Goal: Transaction & Acquisition: Purchase product/service

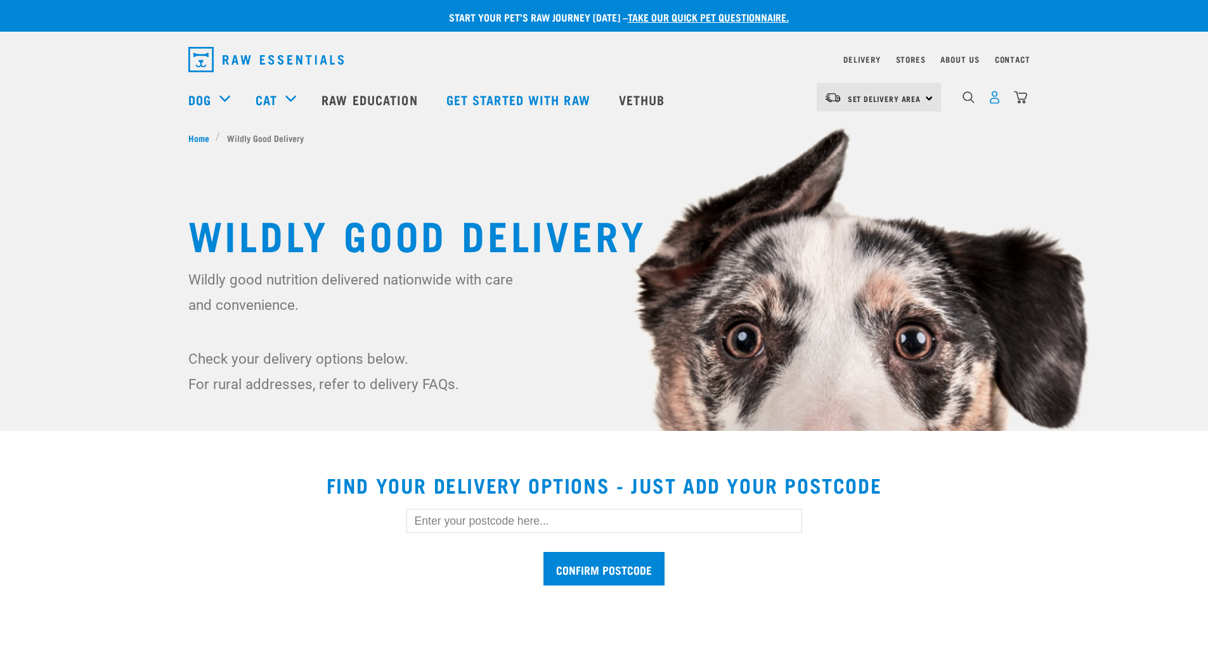
click at [994, 101] on img "dropdown navigation" at bounding box center [994, 97] width 13 height 13
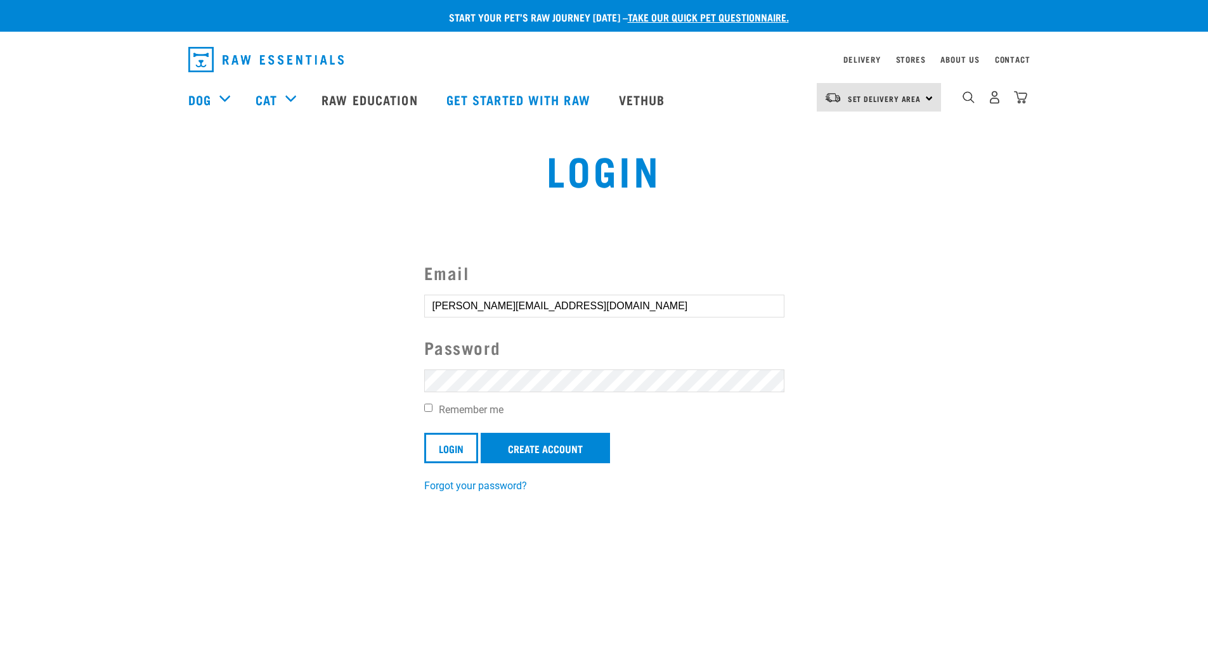
click at [424, 433] on input "Login" at bounding box center [451, 448] width 54 height 30
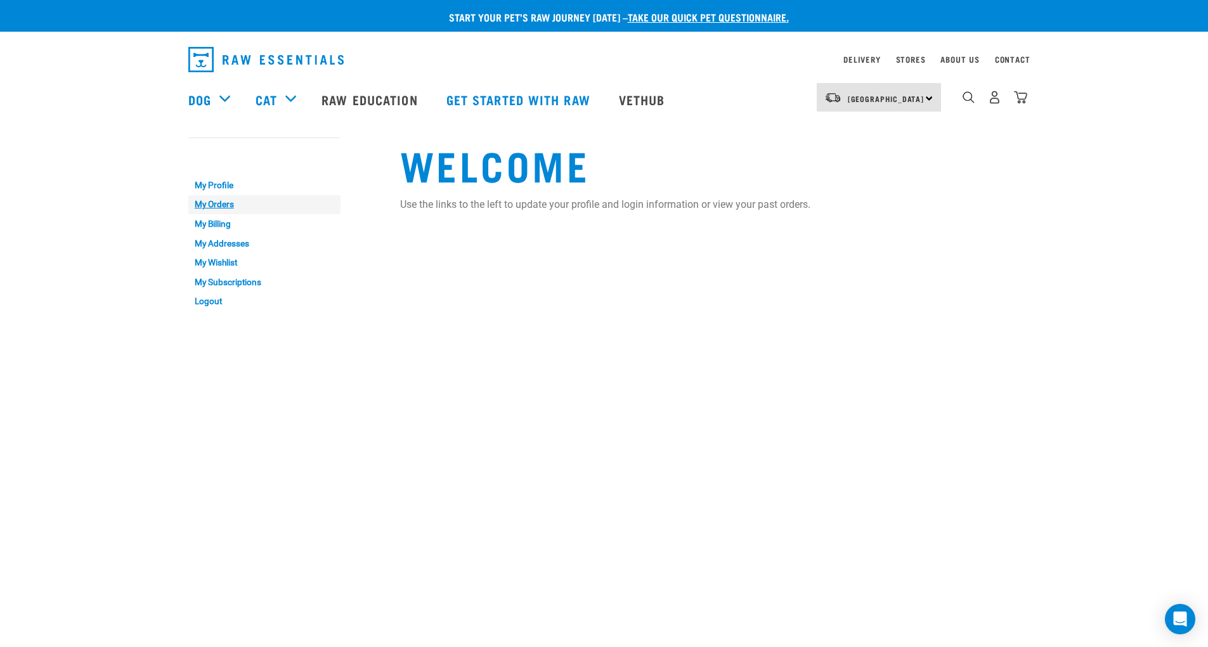
click at [209, 202] on link "My Orders" at bounding box center [264, 205] width 152 height 20
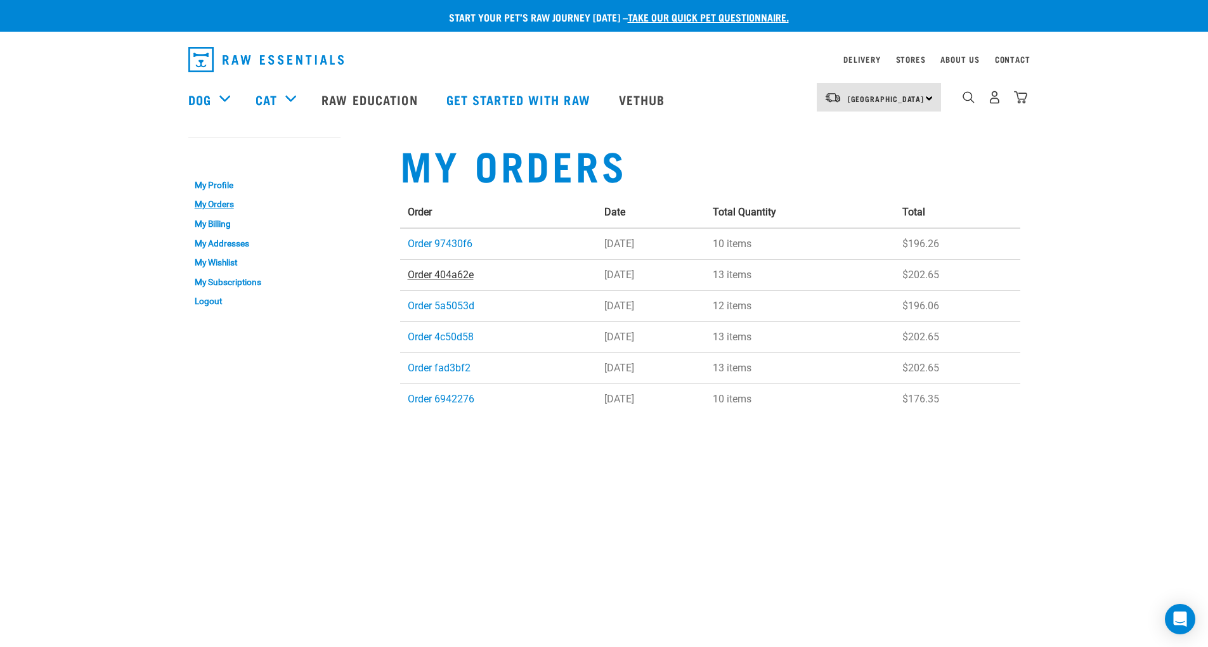
click at [450, 273] on link "Order 404a62e" at bounding box center [441, 275] width 66 height 12
click at [450, 242] on link "Order 97430f6" at bounding box center [440, 244] width 65 height 12
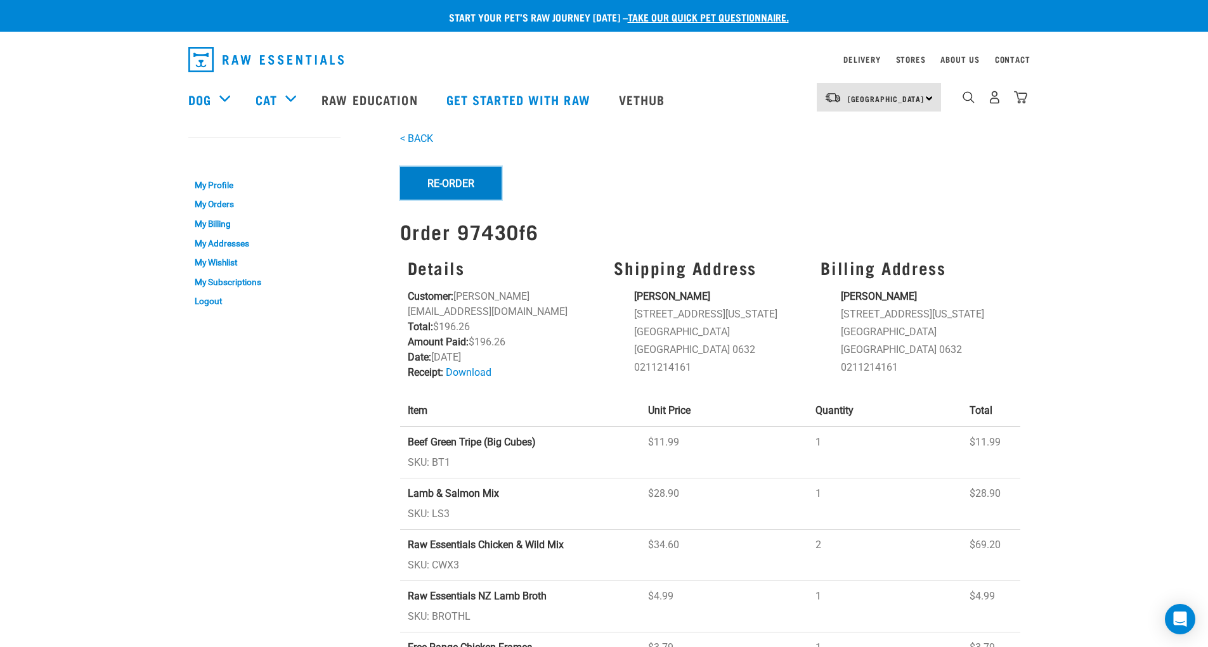
click at [455, 189] on button "Re-Order" at bounding box center [450, 183] width 101 height 33
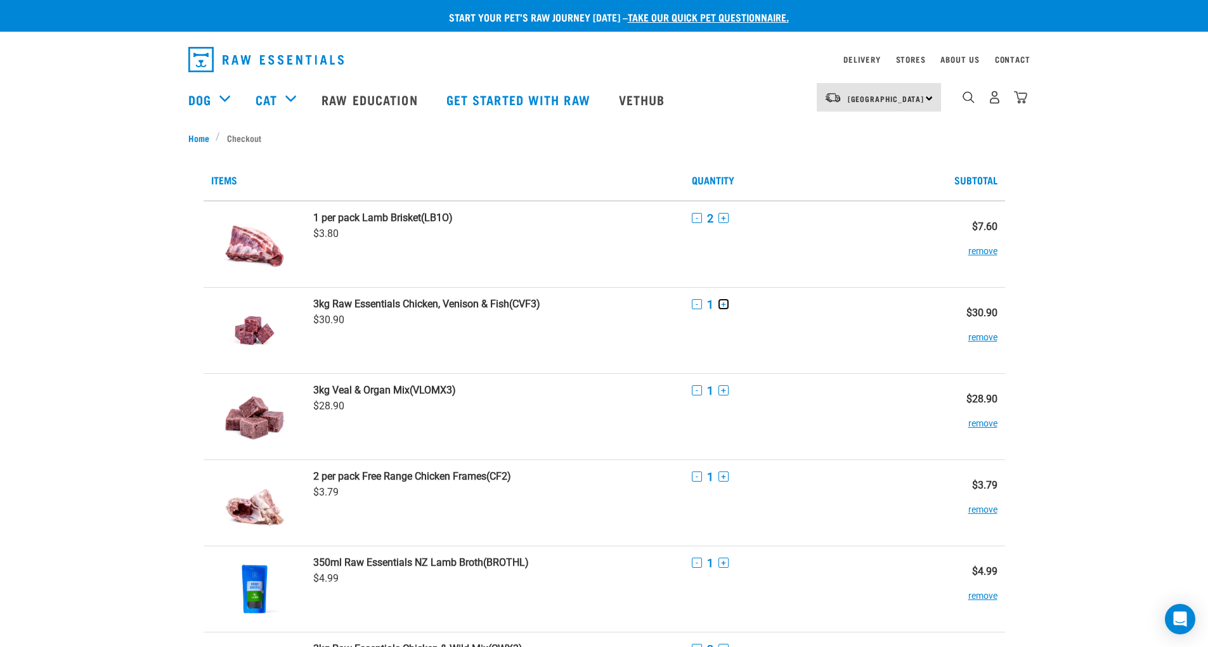
click at [722, 304] on button "+" at bounding box center [724, 304] width 10 height 10
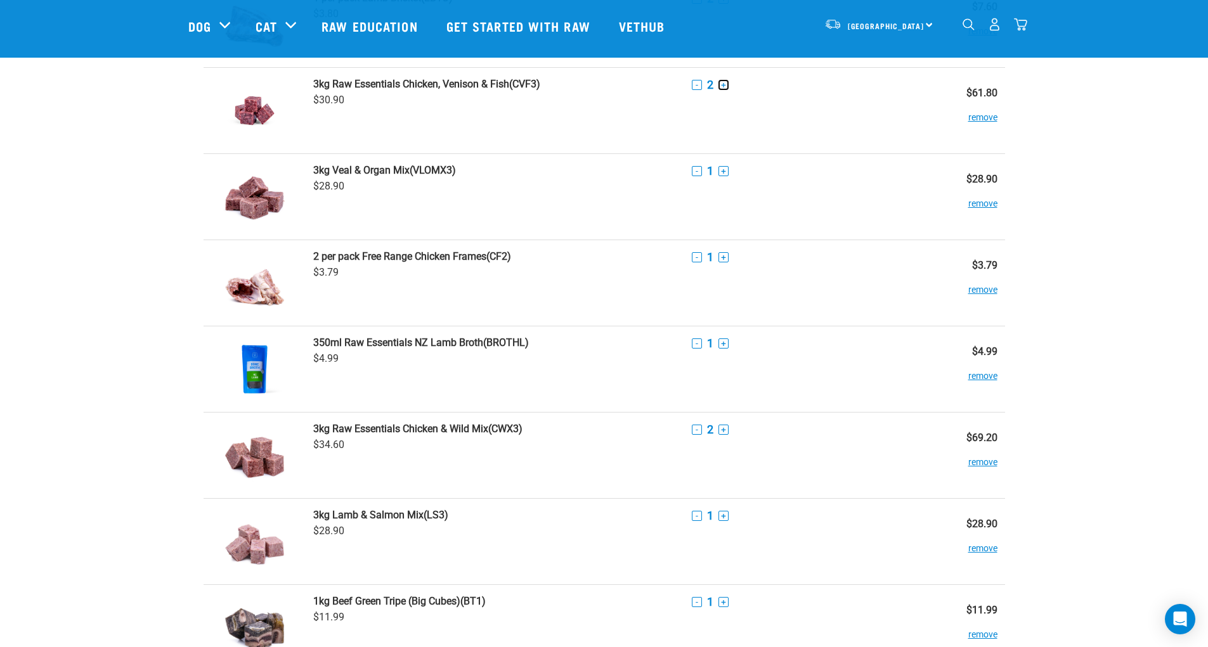
scroll to position [190, 0]
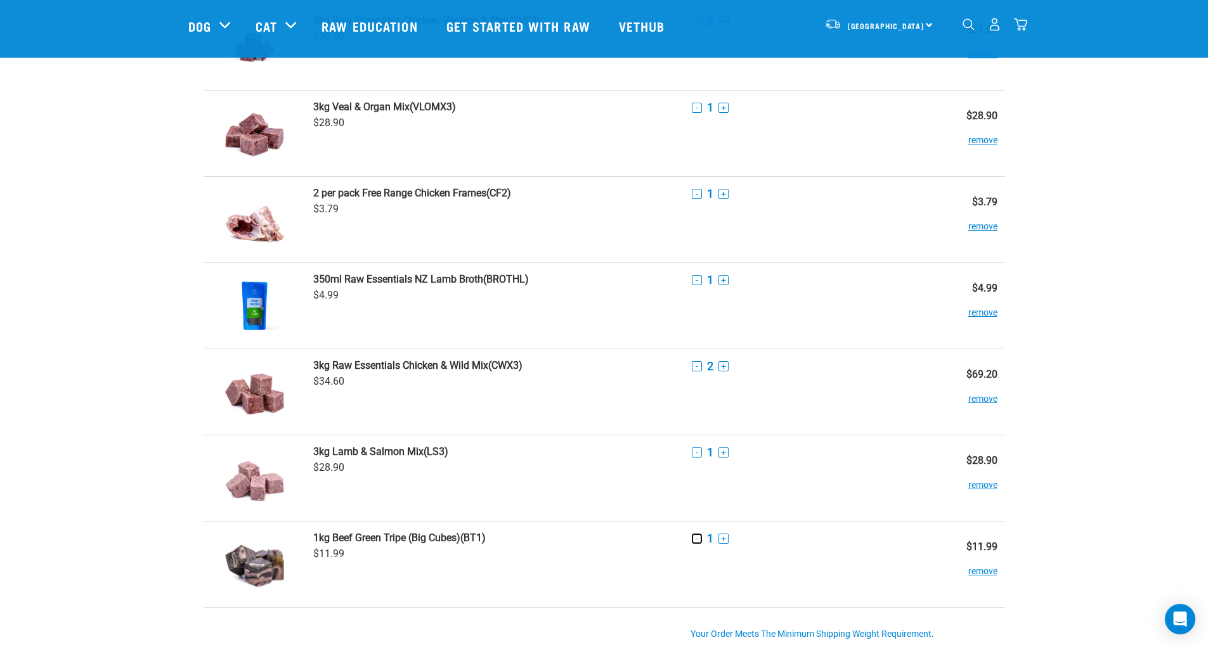
click at [699, 536] on button "-" at bounding box center [697, 539] width 10 height 10
click at [979, 571] on button "remove" at bounding box center [982, 565] width 29 height 25
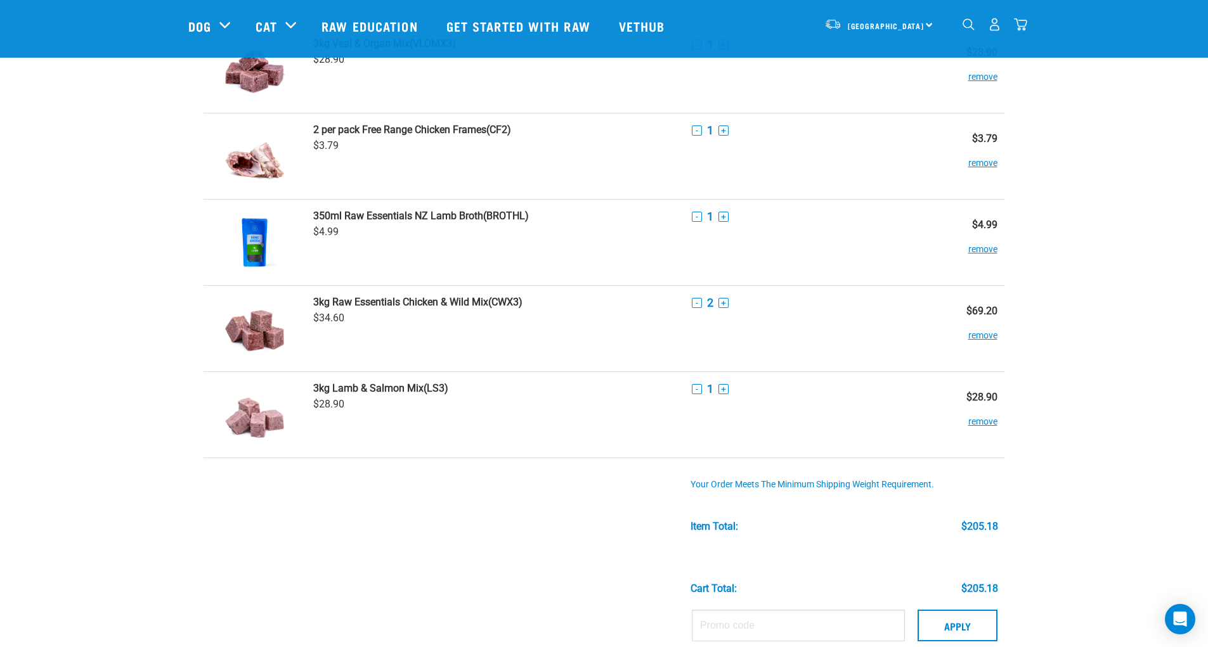
scroll to position [317, 0]
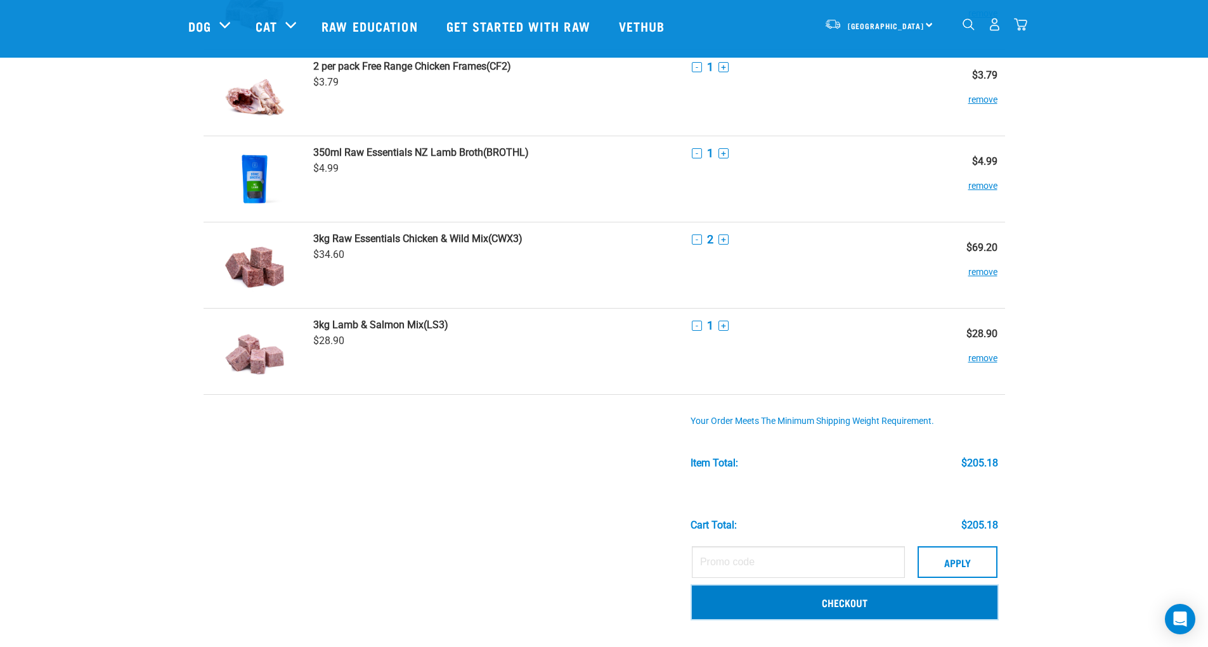
click at [842, 603] on link "Checkout" at bounding box center [845, 602] width 306 height 33
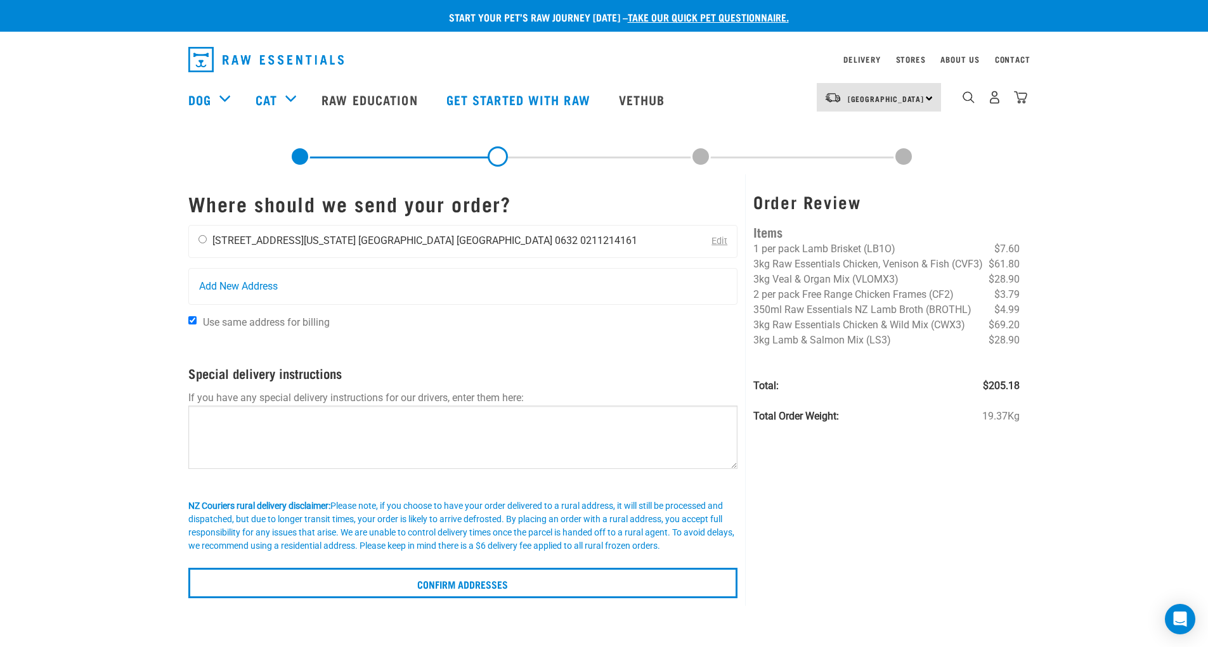
click at [200, 241] on input "radio" at bounding box center [202, 239] width 8 height 8
radio input "true"
click at [198, 419] on textarea at bounding box center [463, 437] width 550 height 63
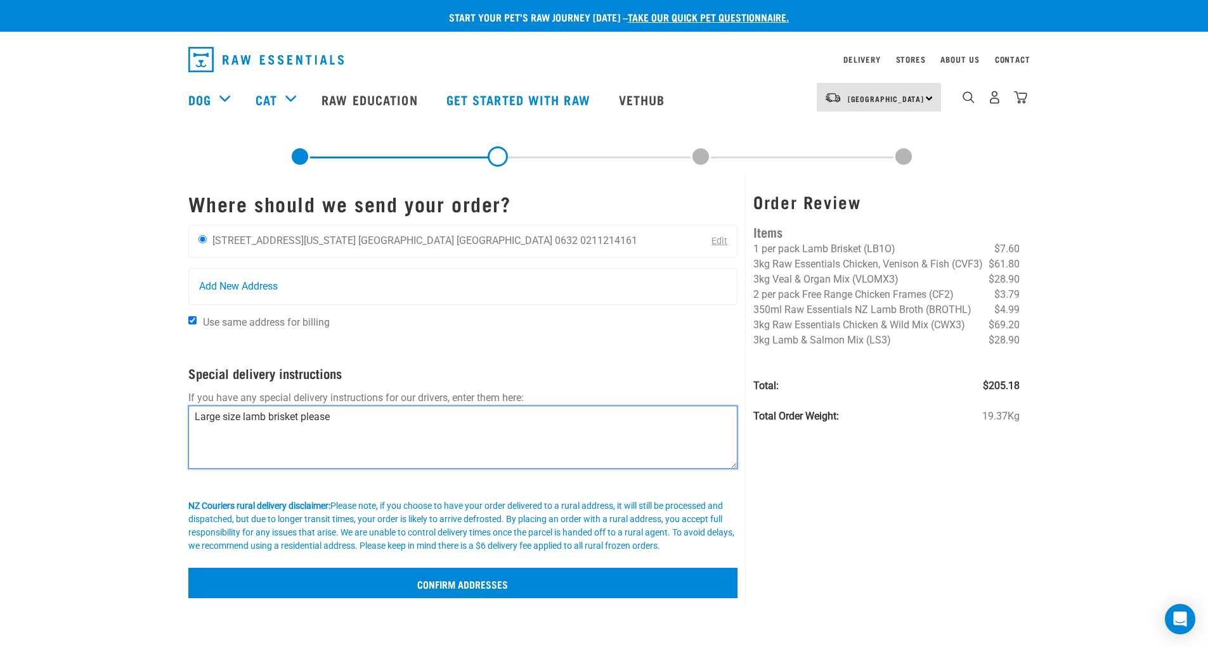
type textarea "Large size lamb brisket please"
click at [481, 587] on input "Confirm addresses" at bounding box center [463, 583] width 550 height 30
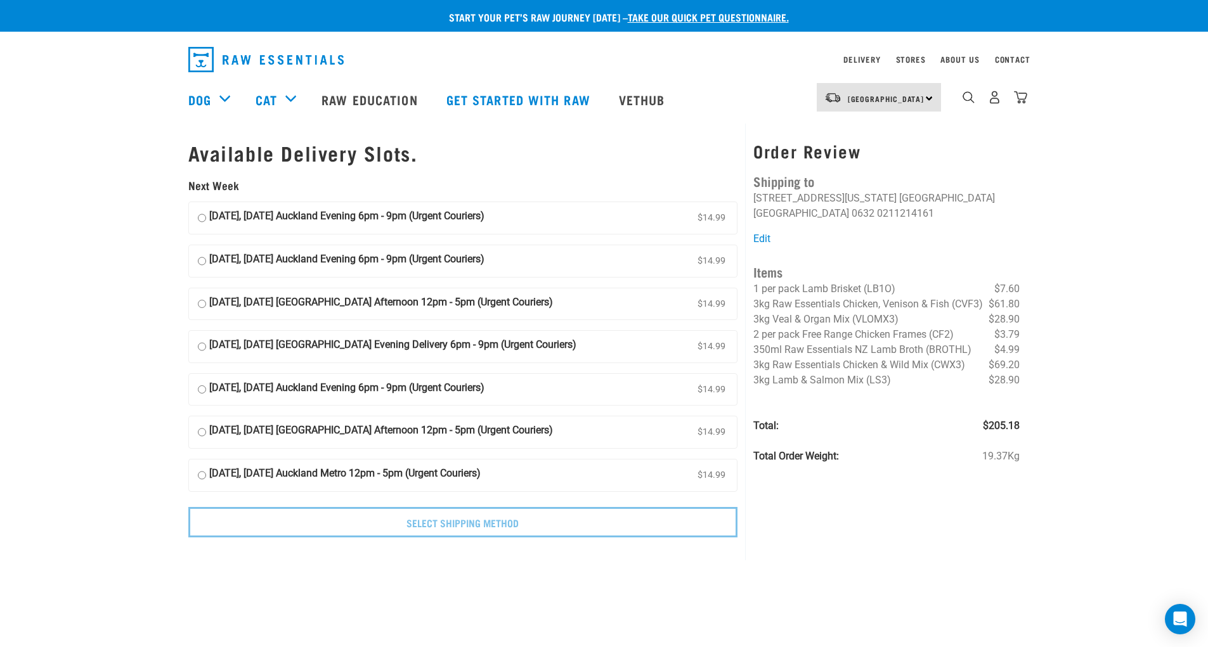
click at [200, 218] on input "13 October, Monday Auckland Evening 6pm - 9pm (Urgent Couriers) $14.99" at bounding box center [202, 218] width 8 height 19
radio input "true"
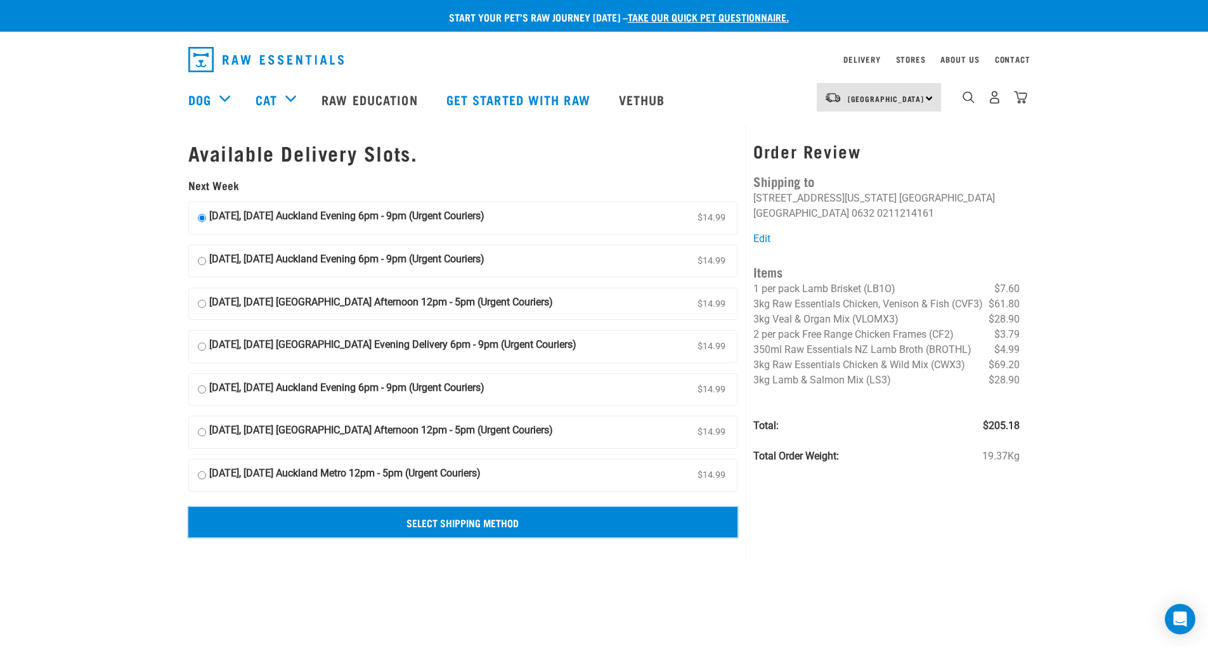
click at [471, 518] on input "Select Shipping Method" at bounding box center [463, 522] width 550 height 30
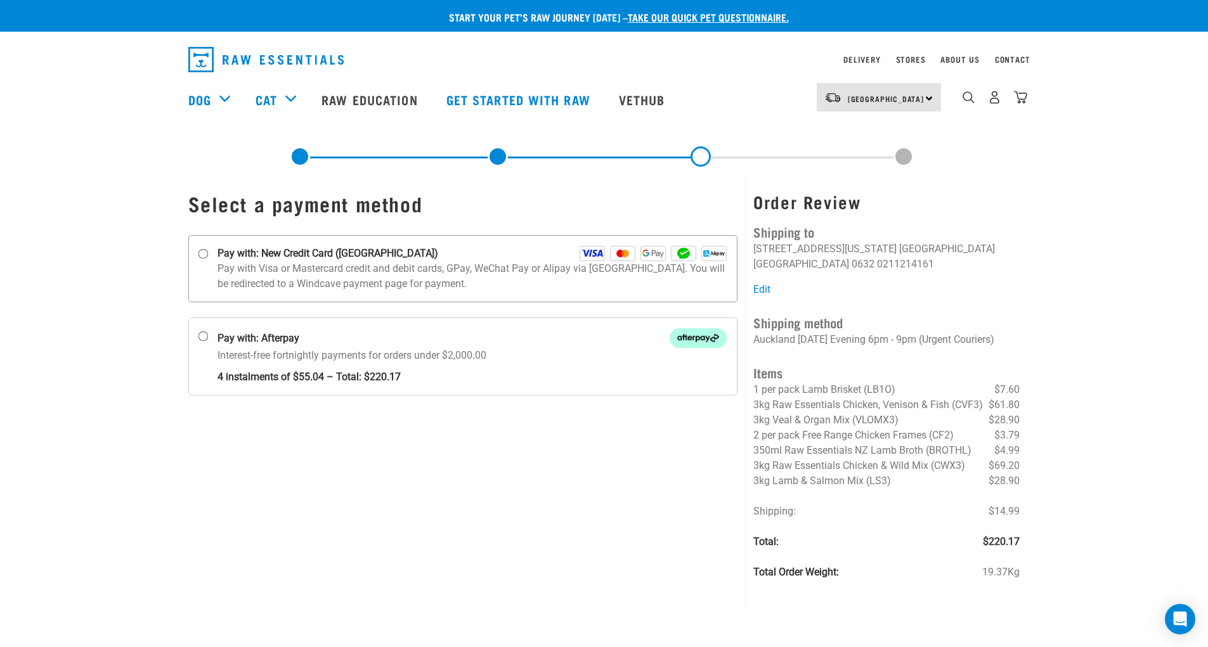
click at [202, 252] on input "Pay with: New Credit Card ([GEOGRAPHIC_DATA])" at bounding box center [203, 254] width 10 height 10
radio input "true"
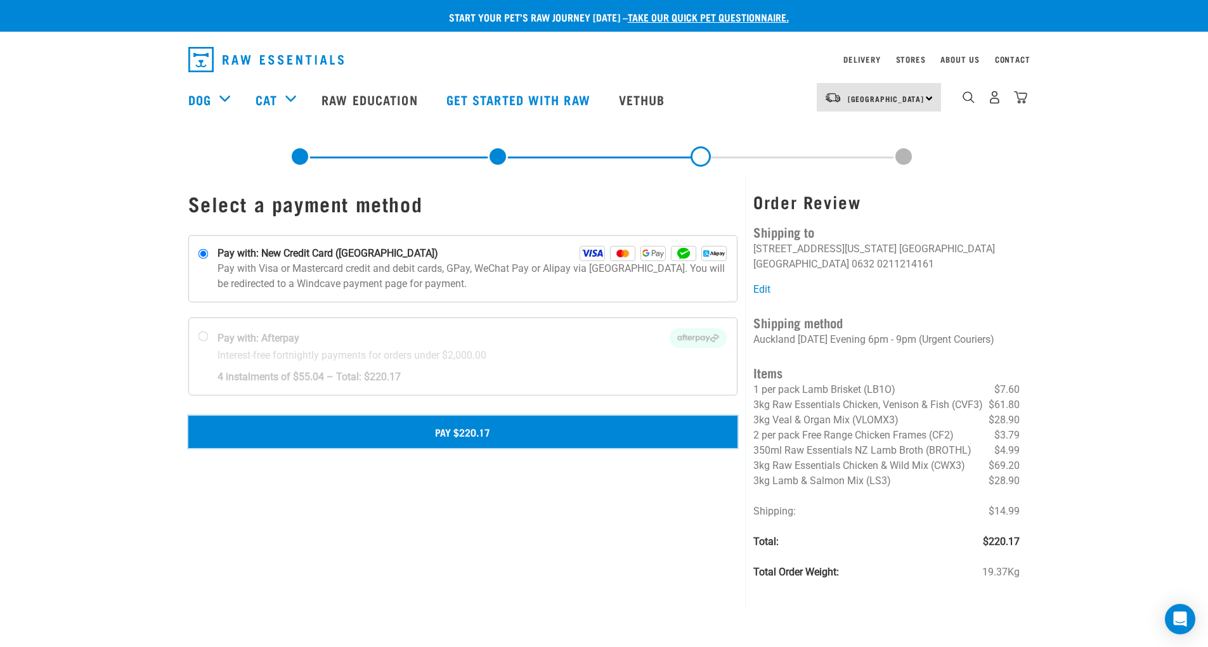
click at [476, 430] on button "Pay $220.17" at bounding box center [463, 432] width 550 height 32
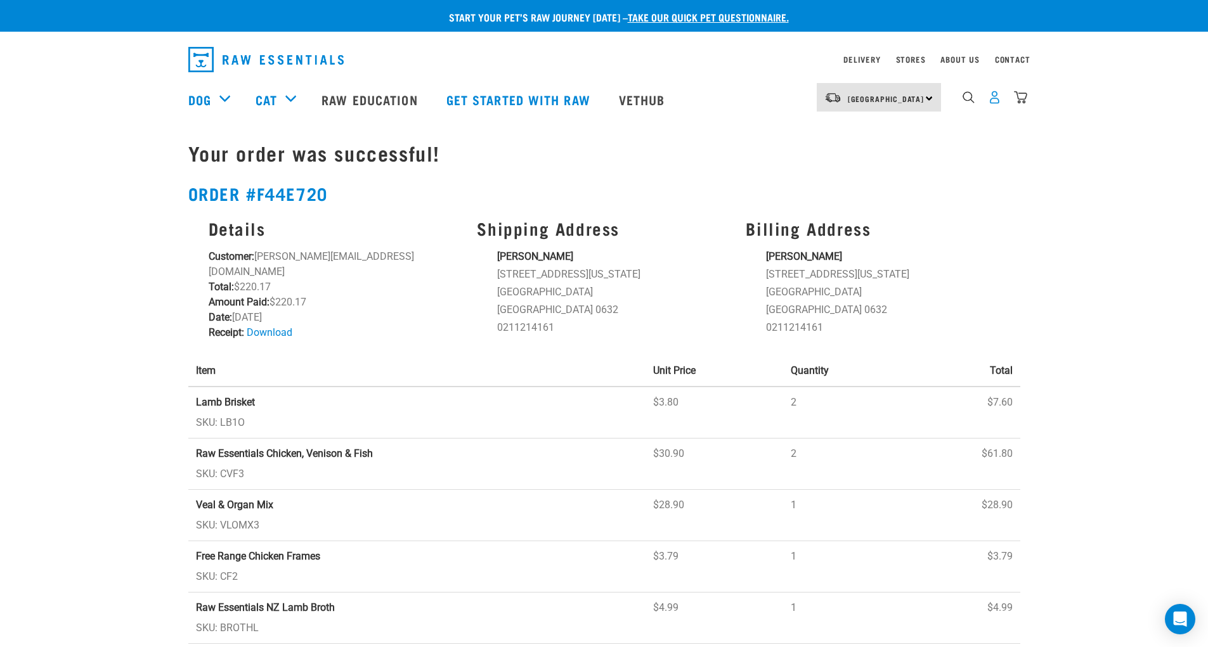
click at [992, 103] on img "dropdown navigation" at bounding box center [994, 97] width 13 height 13
click at [994, 102] on img "dropdown navigation" at bounding box center [994, 97] width 13 height 13
click at [995, 103] on img "dropdown navigation" at bounding box center [994, 97] width 13 height 13
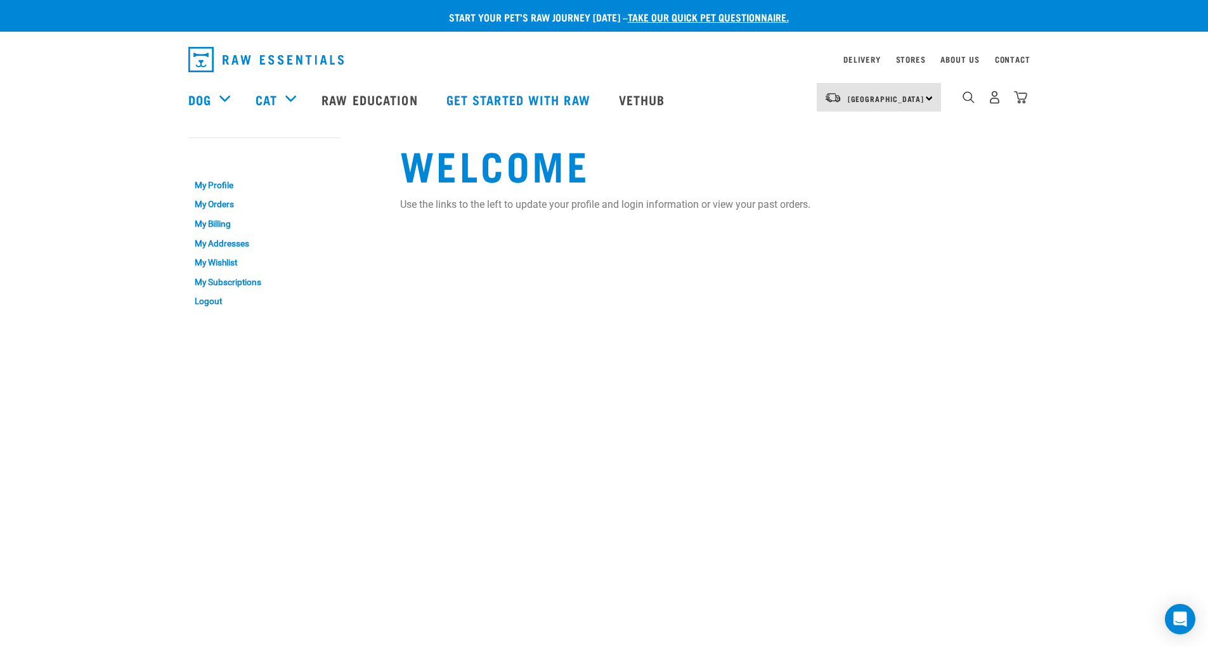
click at [994, 98] on img "dropdown navigation" at bounding box center [994, 97] width 13 height 13
click at [212, 303] on link "Logout" at bounding box center [264, 302] width 152 height 20
